Goal: Book appointment/travel/reservation

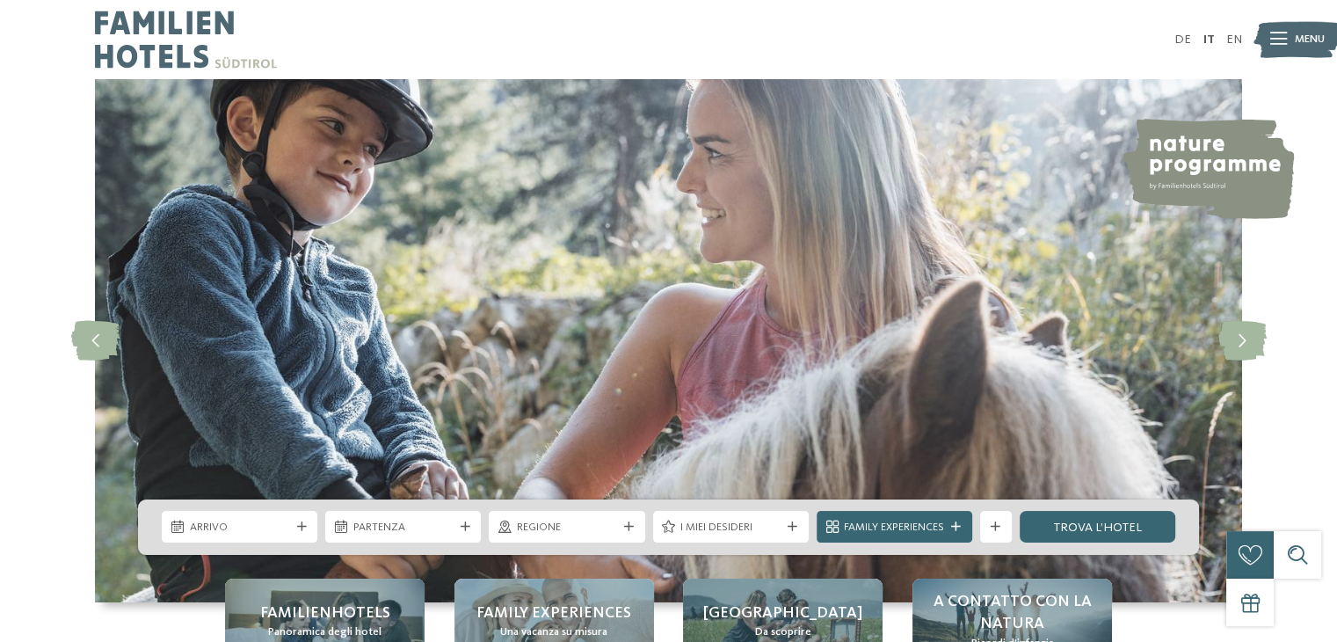
click at [212, 521] on span "Arrivo" at bounding box center [240, 527] width 100 height 16
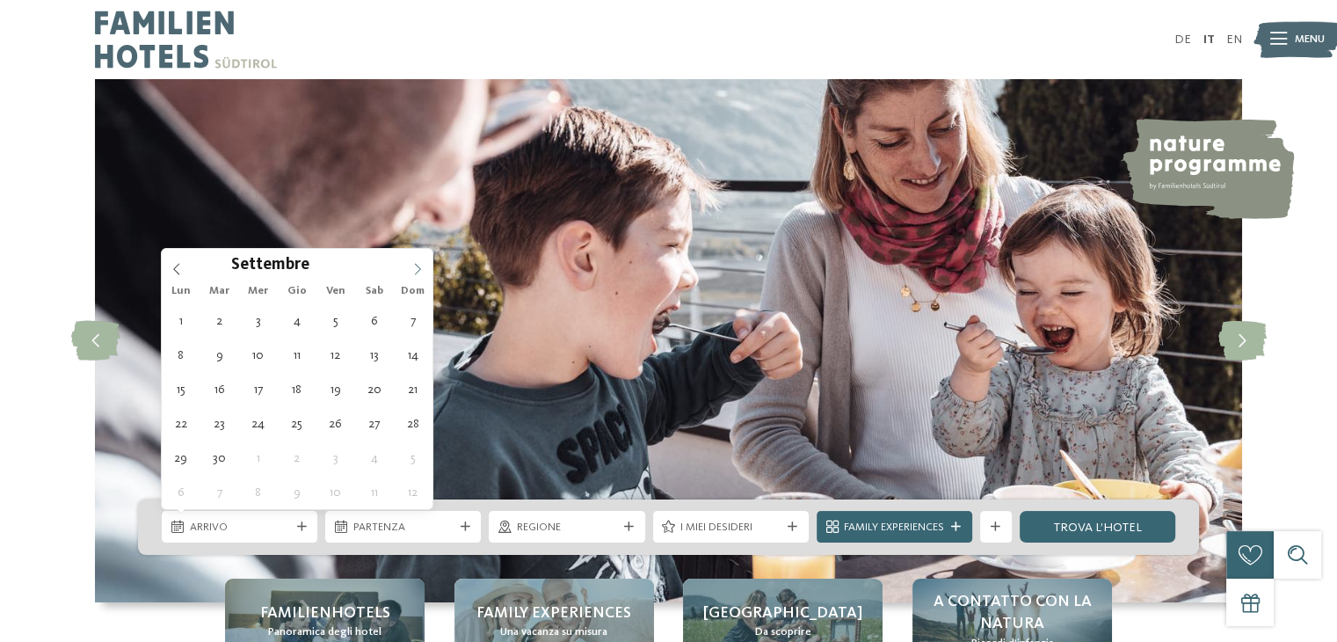
click at [408, 271] on span at bounding box center [418, 264] width 30 height 30
type input "****"
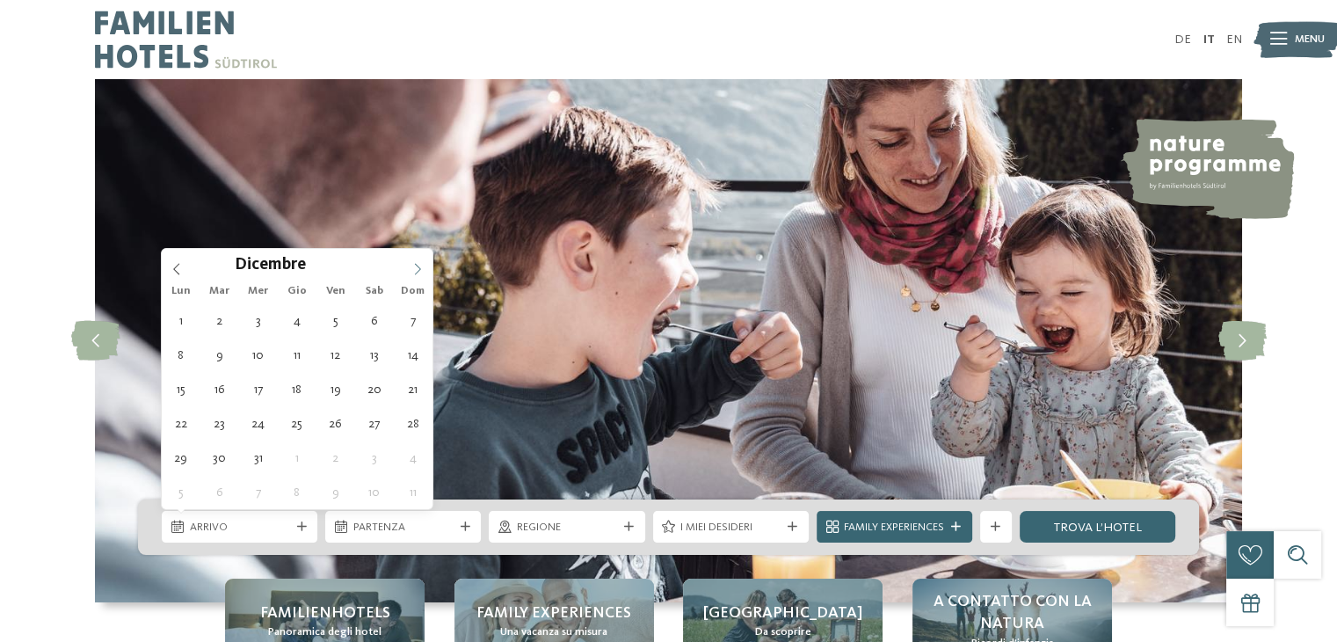
click at [408, 271] on span at bounding box center [418, 264] width 30 height 30
type div "[DATE]"
type input "****"
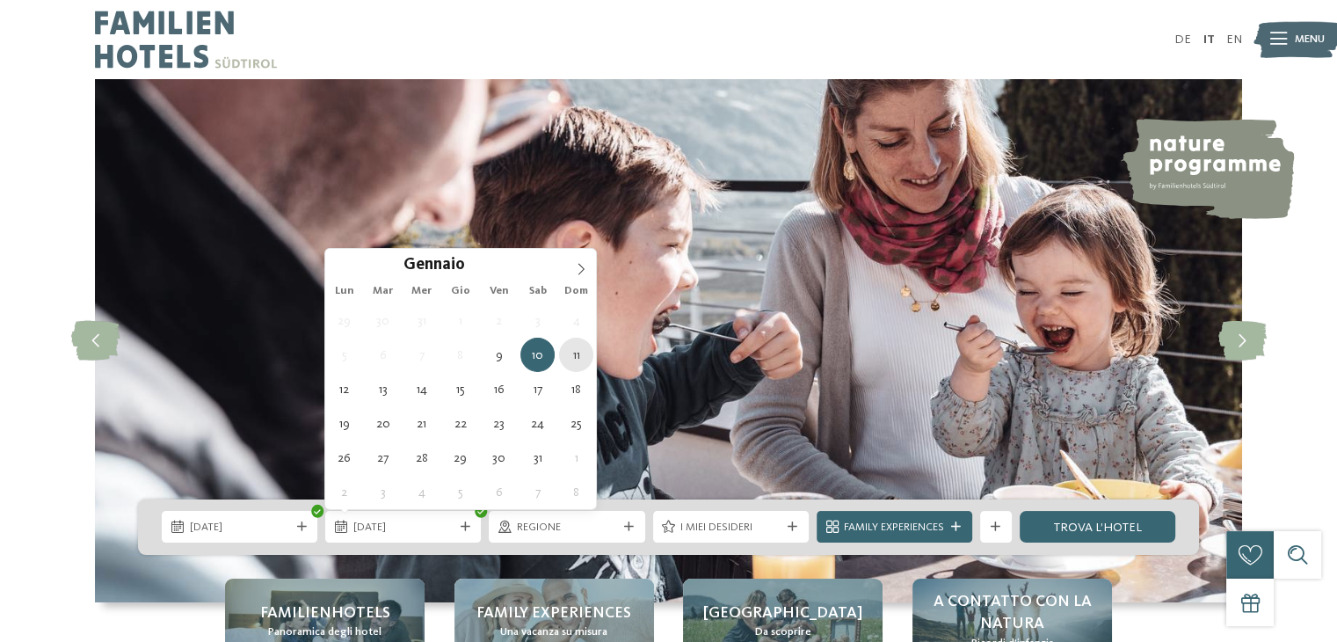
type div "[DATE]"
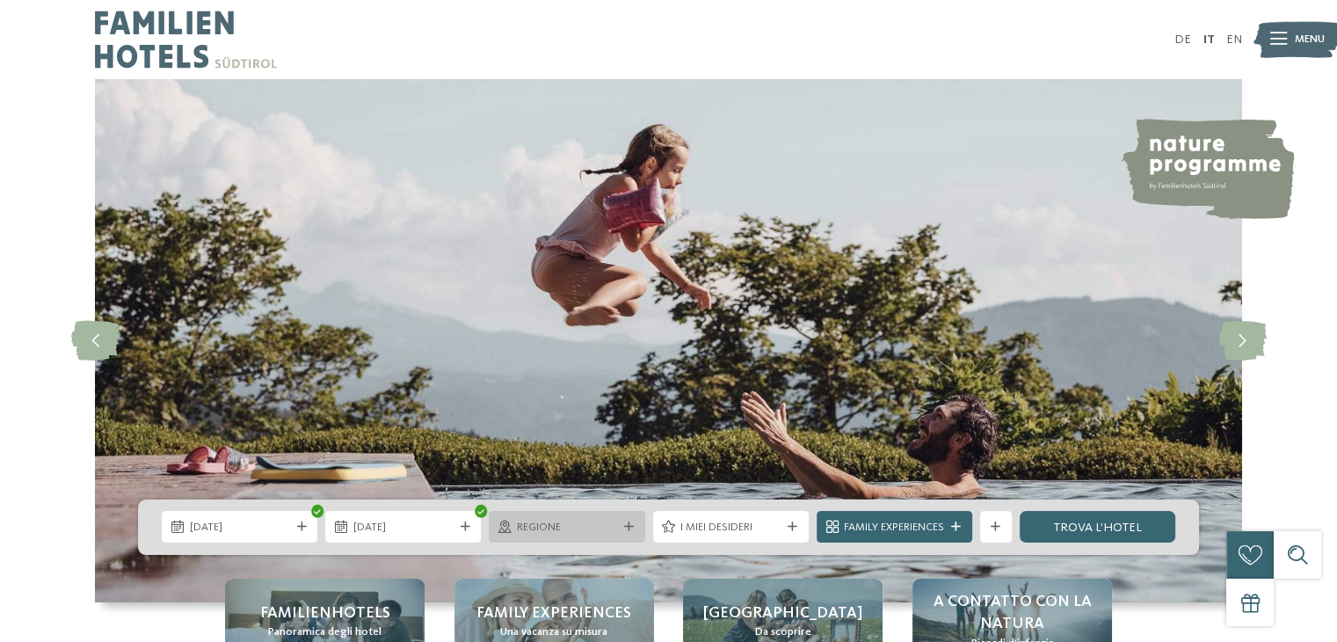
click at [566, 519] on div "Regione" at bounding box center [566, 527] width 108 height 17
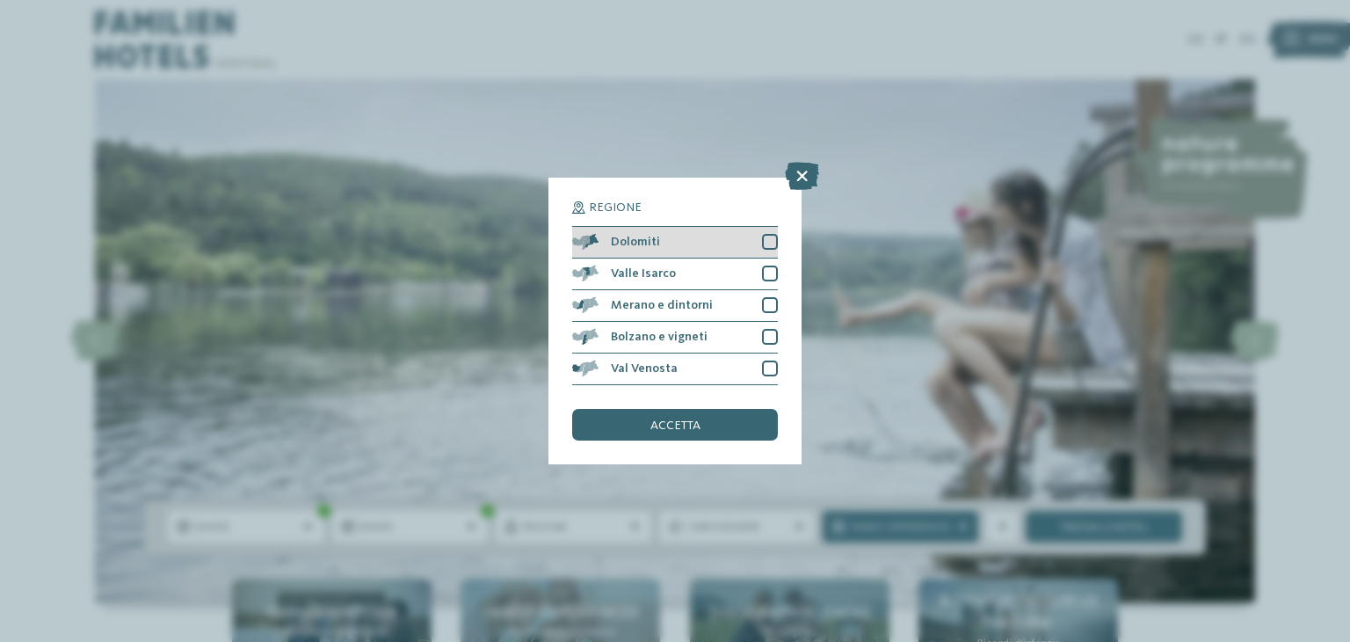
click at [773, 237] on div at bounding box center [770, 242] width 16 height 16
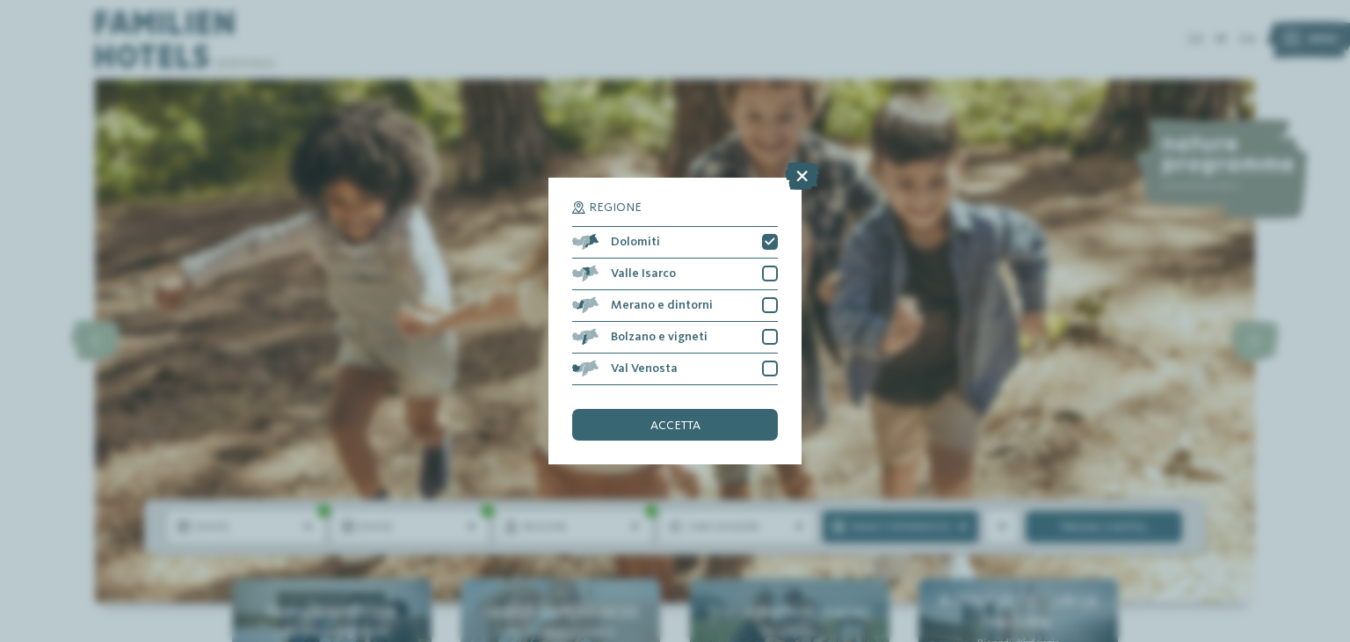
click at [801, 187] on icon at bounding box center [802, 176] width 34 height 28
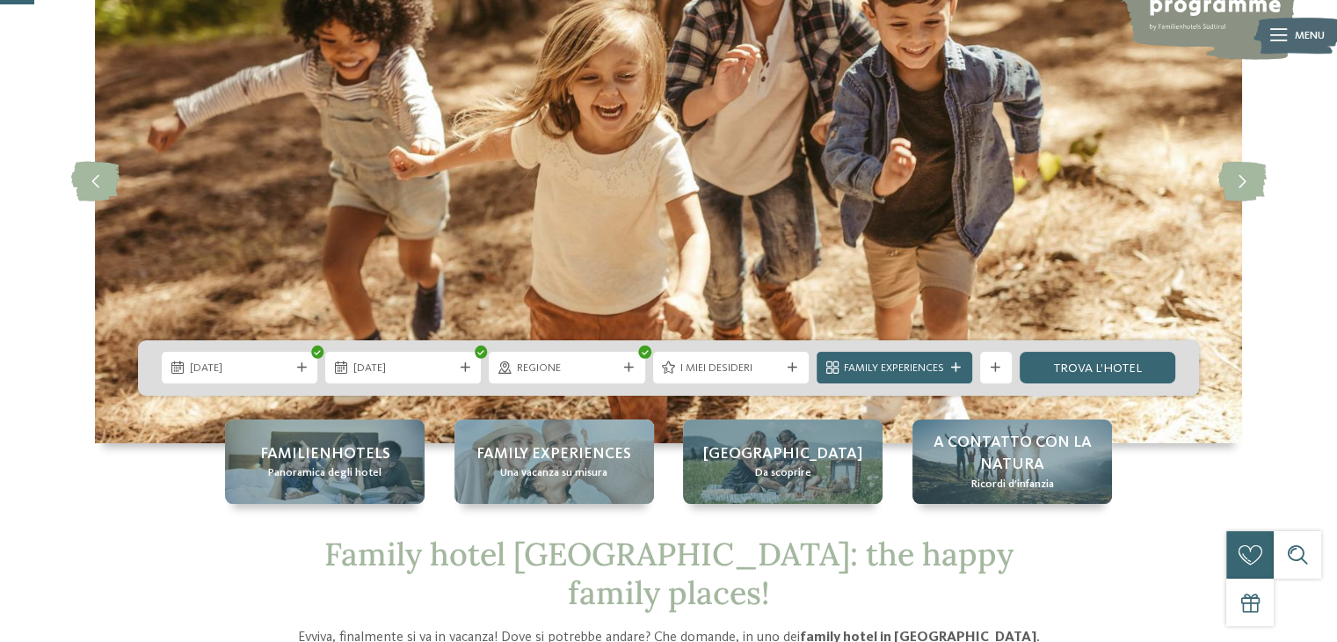
scroll to position [176, 0]
